Goal: Task Accomplishment & Management: Manage account settings

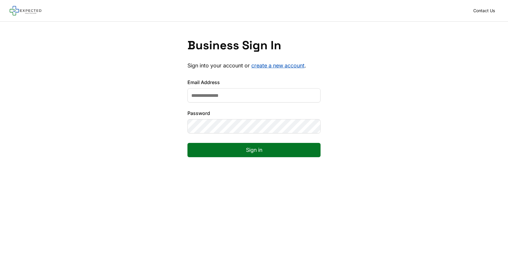
click at [237, 98] on input "Email Address" at bounding box center [254, 95] width 133 height 14
type input "**********"
click at [224, 147] on button "Sign in" at bounding box center [254, 150] width 133 height 14
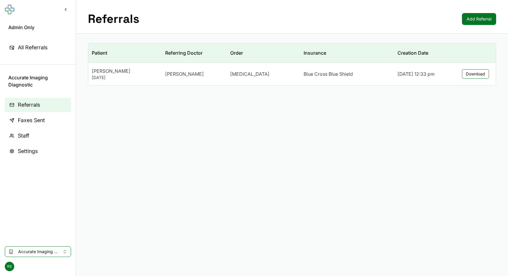
click at [160, 79] on td "Norman Talento August 15, 1984" at bounding box center [124, 74] width 73 height 23
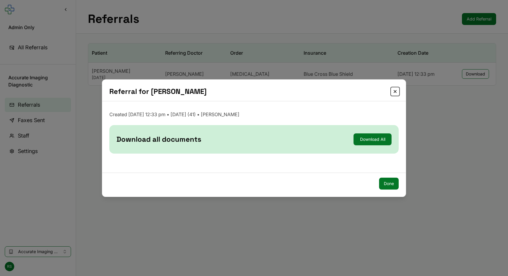
click at [395, 90] on button "Close" at bounding box center [395, 91] width 7 height 7
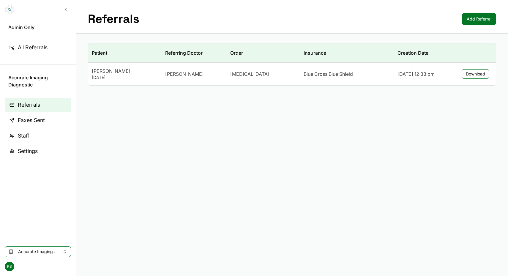
click at [9, 139] on link "Staff" at bounding box center [38, 136] width 66 height 14
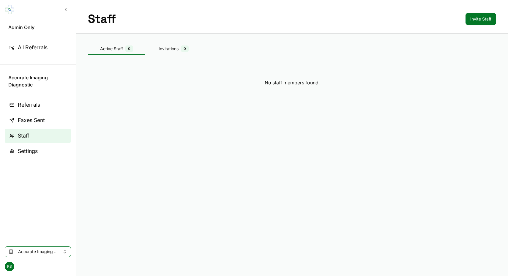
click at [33, 253] on span "Accurate Imaging Diagnostic" at bounding box center [38, 252] width 40 height 6
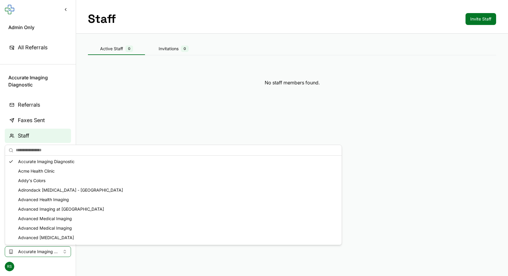
click at [34, 176] on div "Acme Health Clinic" at bounding box center [173, 172] width 334 height 10
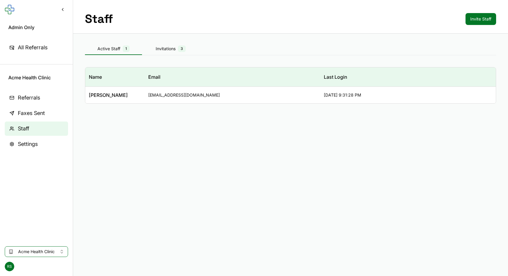
click at [184, 48] on span "3" at bounding box center [182, 48] width 8 height 7
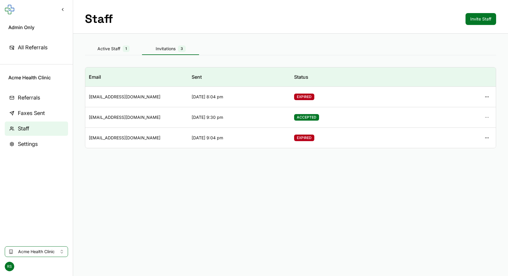
click at [489, 116] on div at bounding box center [445, 117] width 96 height 11
click at [488, 118] on div at bounding box center [445, 117] width 96 height 11
click at [487, 98] on button "button" at bounding box center [487, 97] width 11 height 11
click at [20, 253] on span "Acme Health Clinic" at bounding box center [36, 252] width 37 height 6
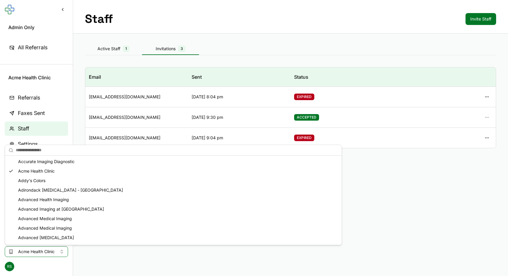
click at [402, 175] on main "Staff Invite Staff Active Staff 1 Invitations 3 Email Sent Status robbegtsimon+…" at bounding box center [290, 138] width 435 height 276
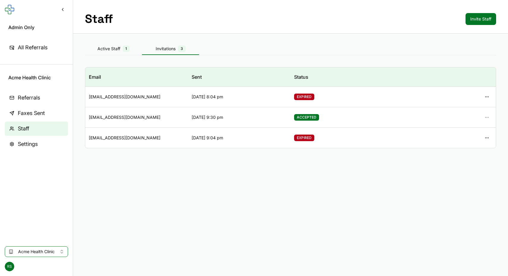
click at [61, 250] on button "Acme Health Clinic" at bounding box center [36, 251] width 63 height 11
type input "*******"
click at [65, 236] on div "Jim and Eleanor Randall Breast Center" at bounding box center [66, 239] width 120 height 10
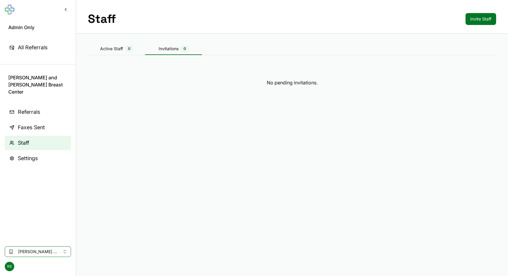
click at [40, 108] on span "Referrals" at bounding box center [29, 112] width 22 height 8
